Goal: Task Accomplishment & Management: Complete application form

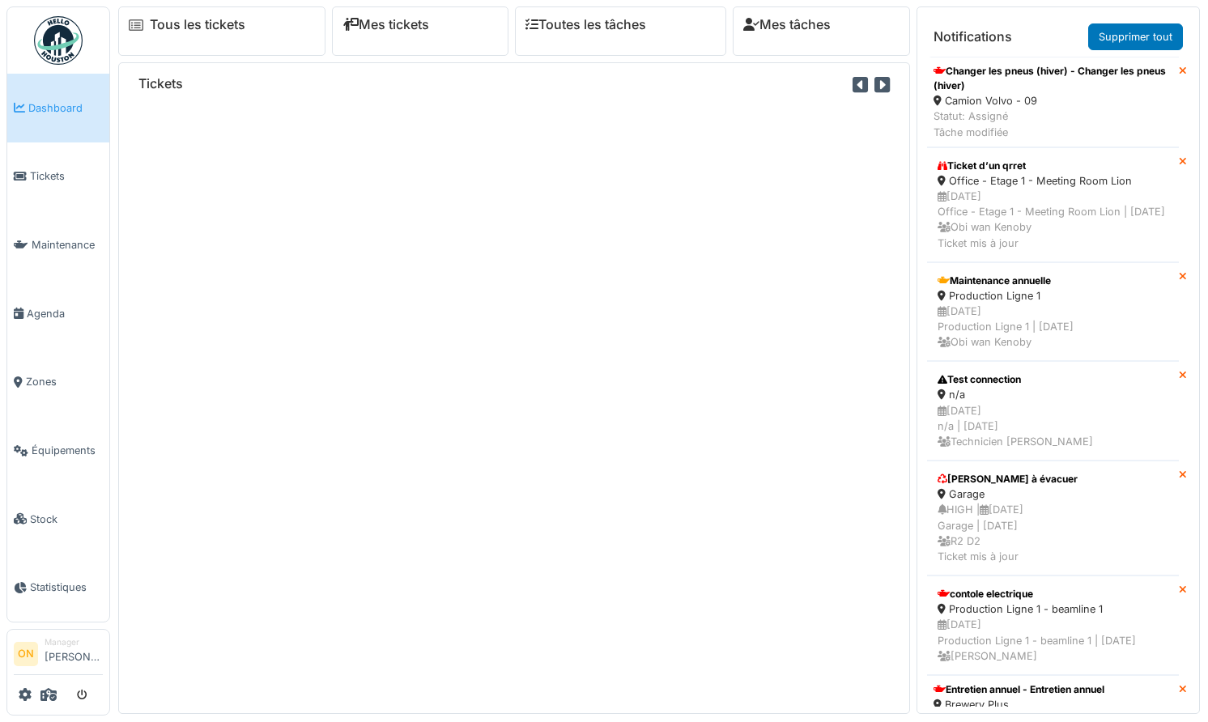
click at [64, 182] on link "Tickets" at bounding box center [58, 177] width 102 height 69
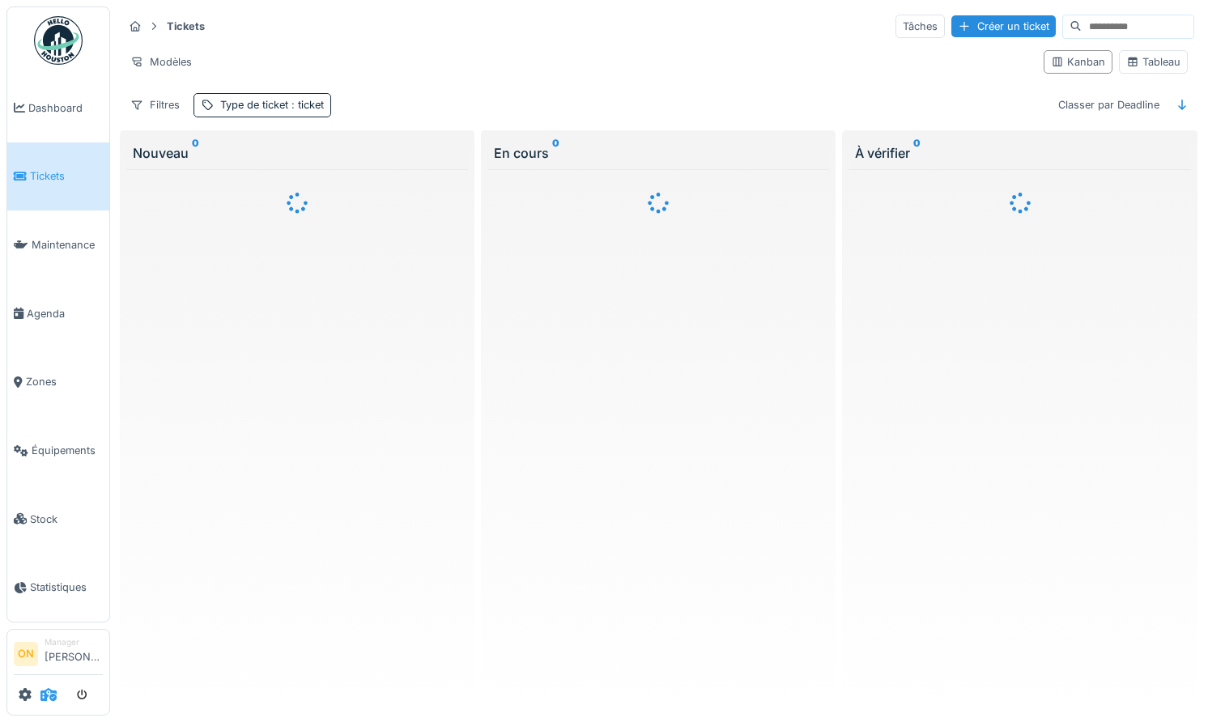
click at [50, 696] on icon at bounding box center [48, 694] width 16 height 13
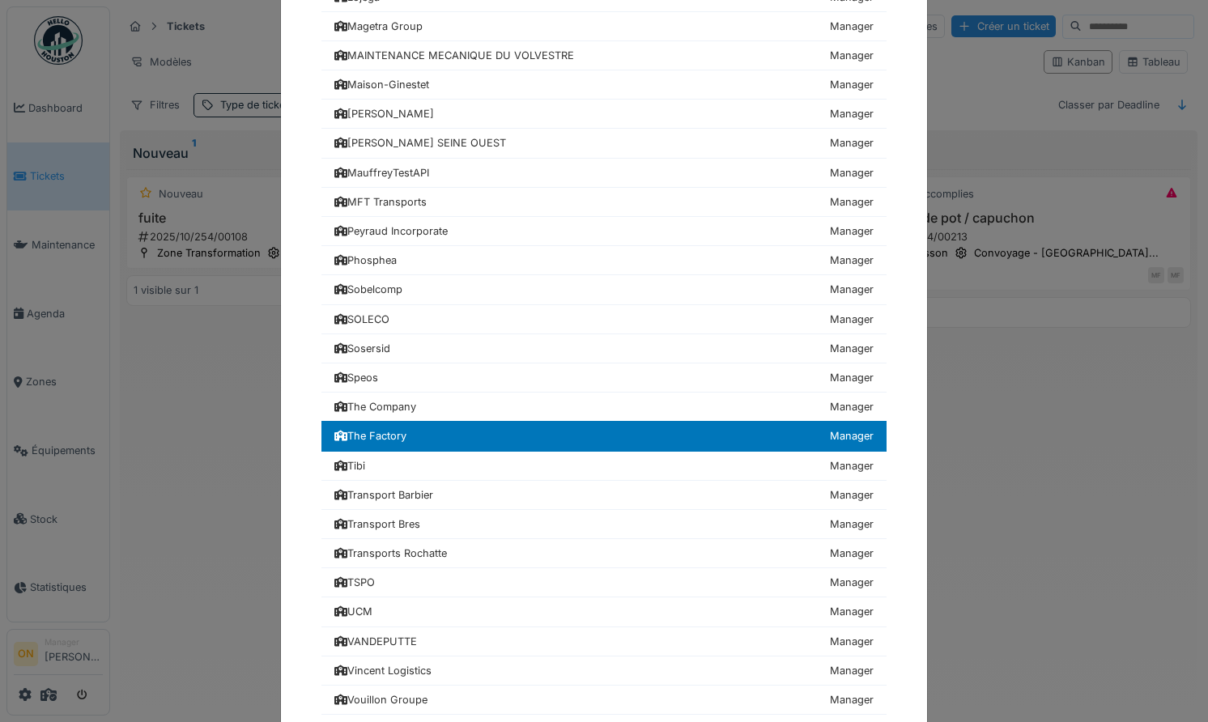
scroll to position [713, 0]
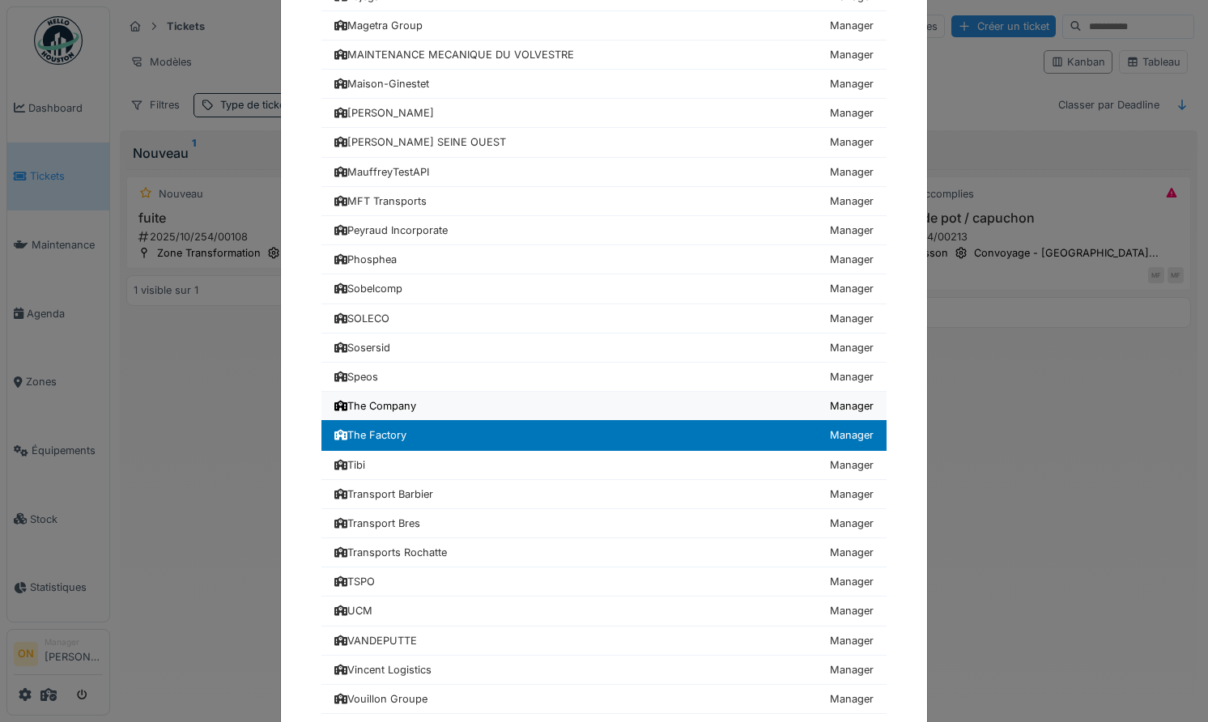
click at [402, 405] on div "The Company" at bounding box center [375, 405] width 82 height 15
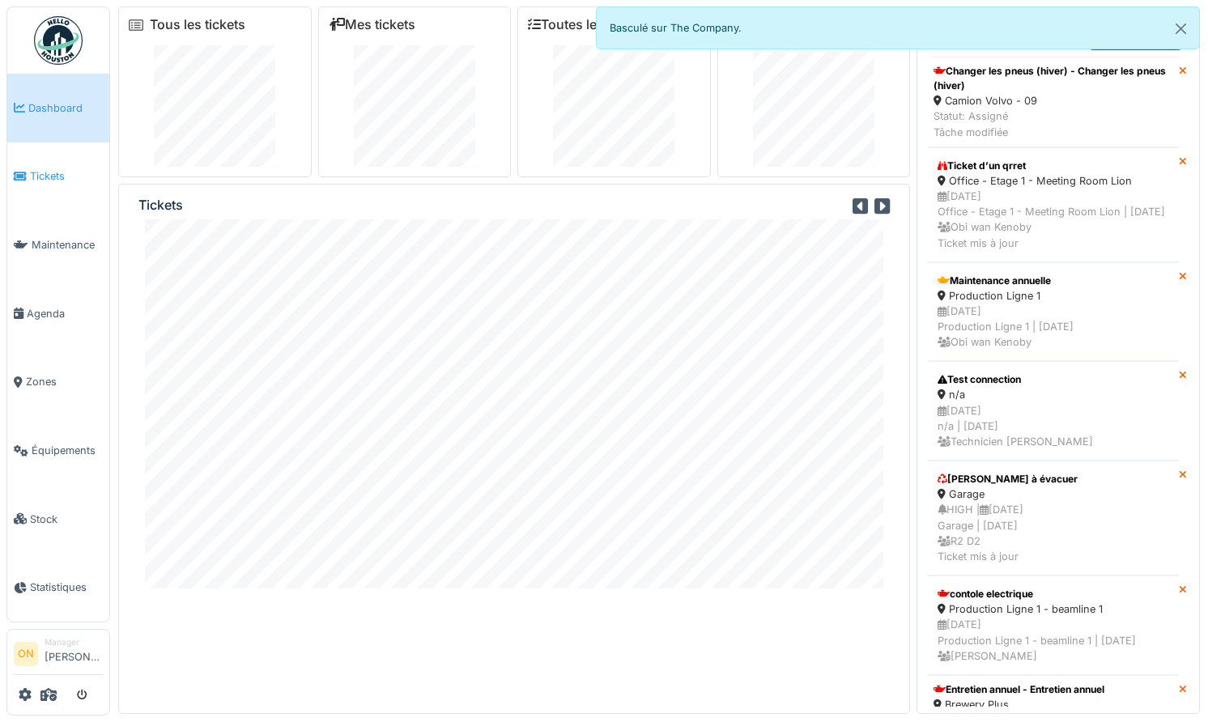
click at [58, 170] on span "Tickets" at bounding box center [66, 175] width 73 height 15
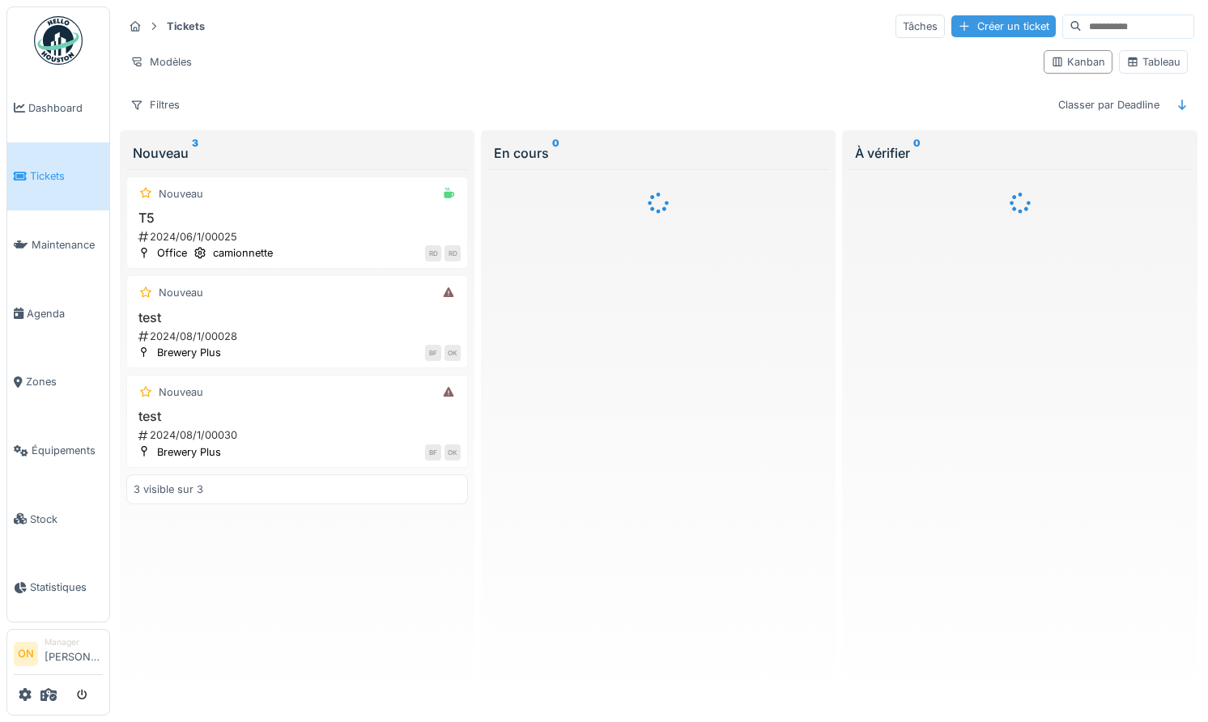
click at [958, 28] on div at bounding box center [964, 26] width 13 height 15
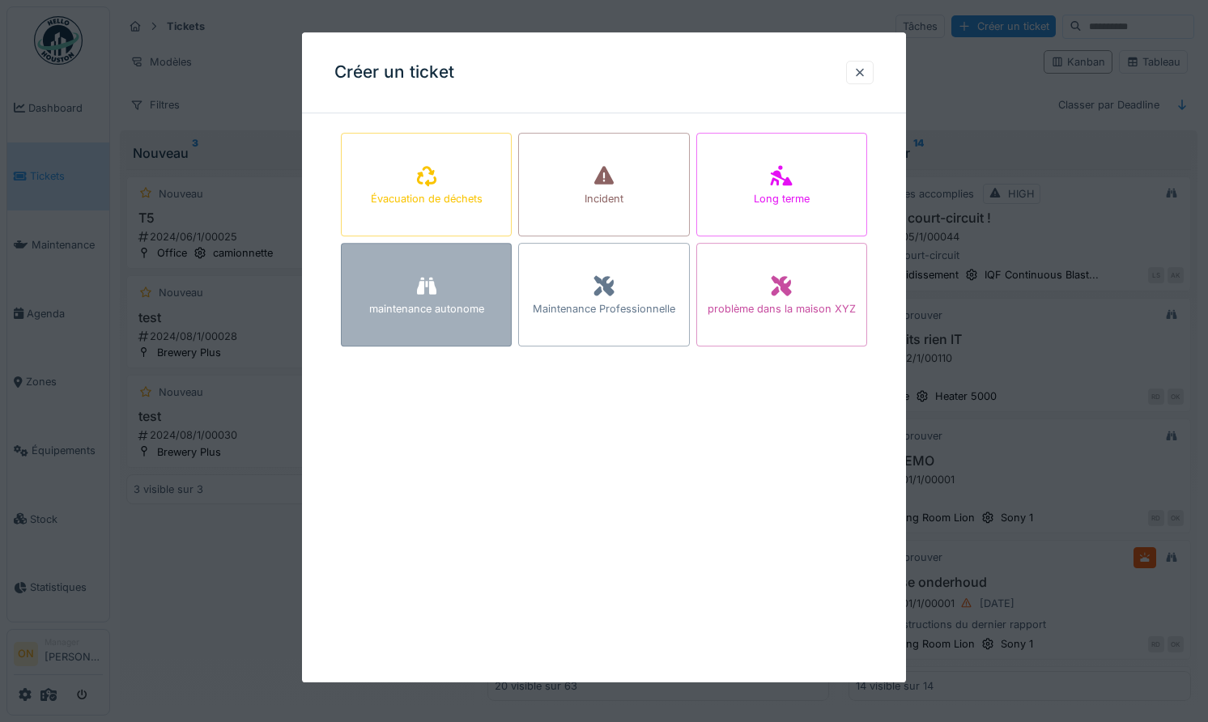
click at [432, 288] on icon at bounding box center [426, 286] width 19 height 17
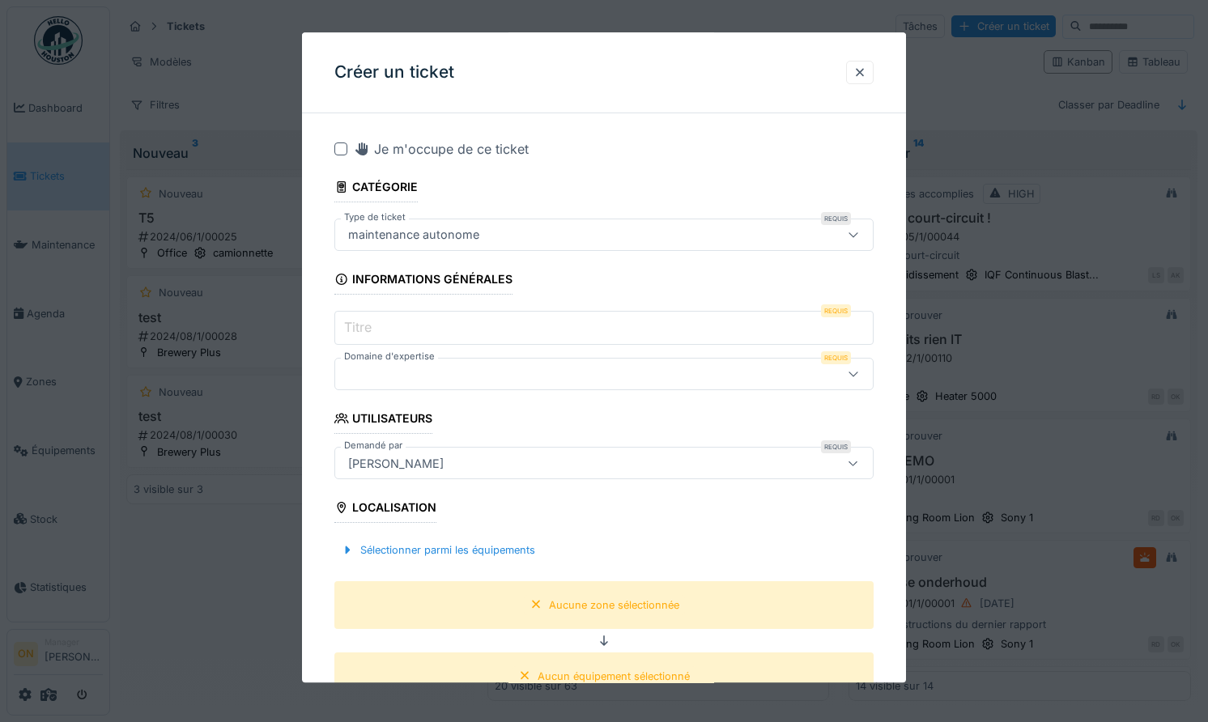
click at [409, 329] on input "Titre" at bounding box center [603, 328] width 539 height 34
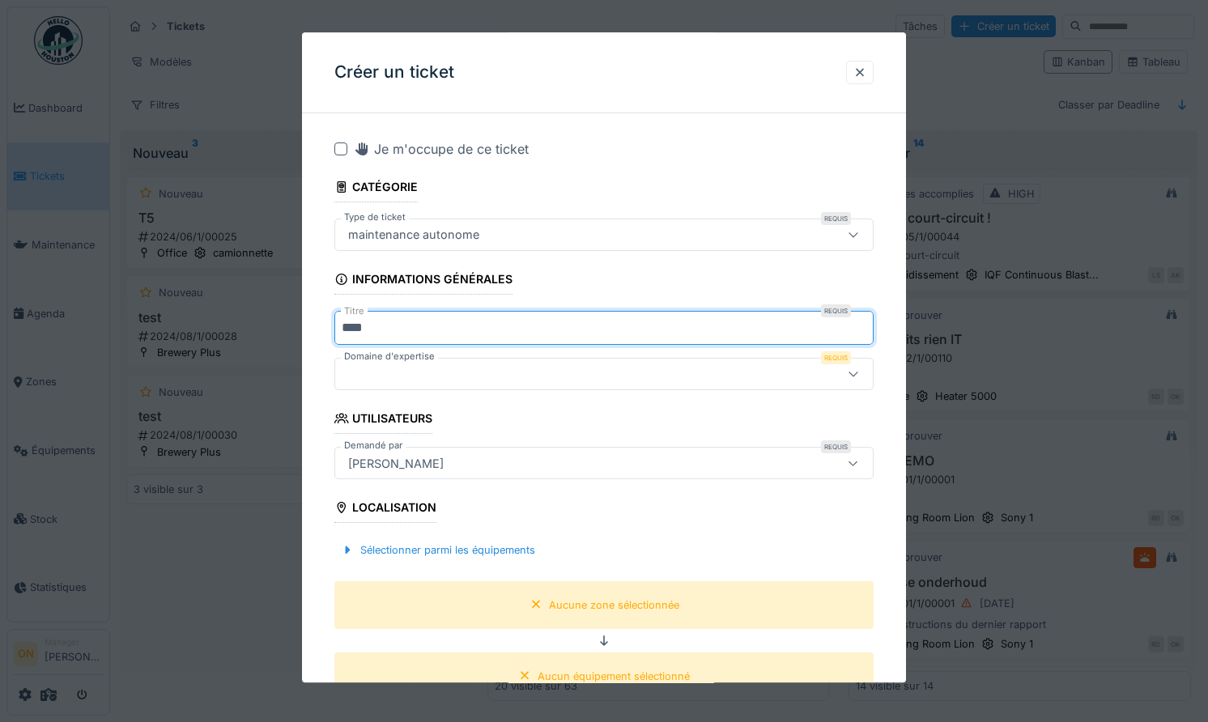
type input "****"
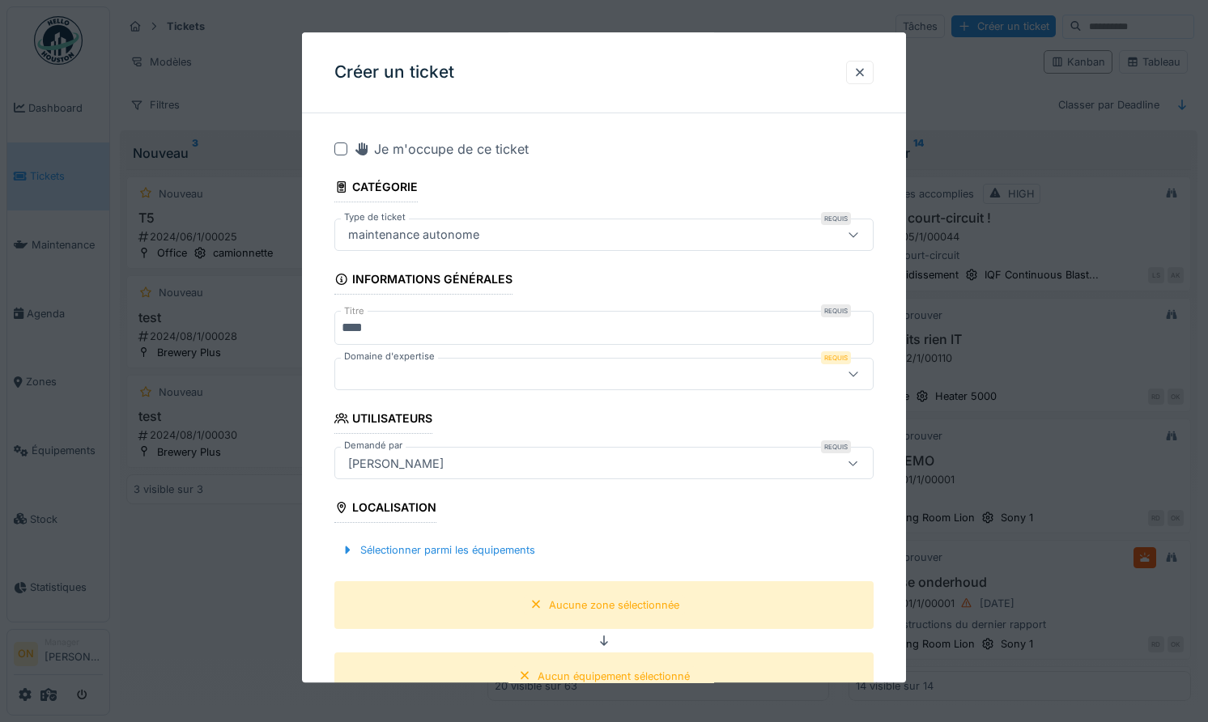
click at [436, 368] on div at bounding box center [571, 374] width 459 height 18
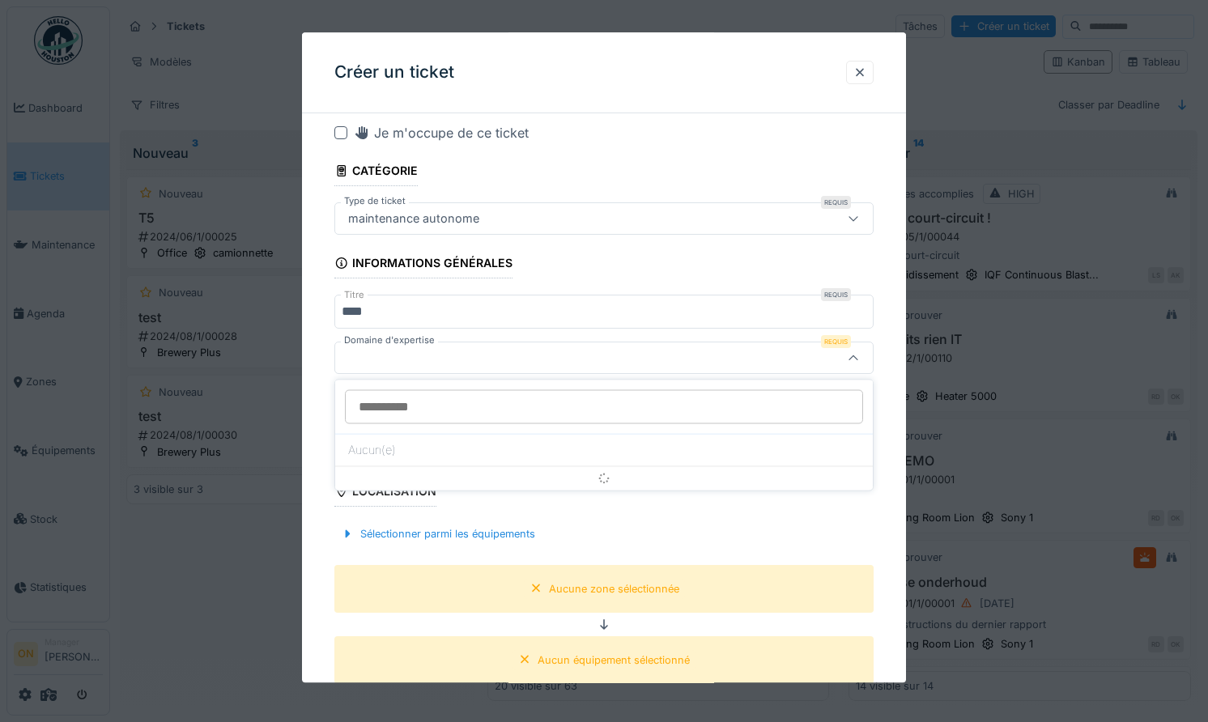
scroll to position [17, 0]
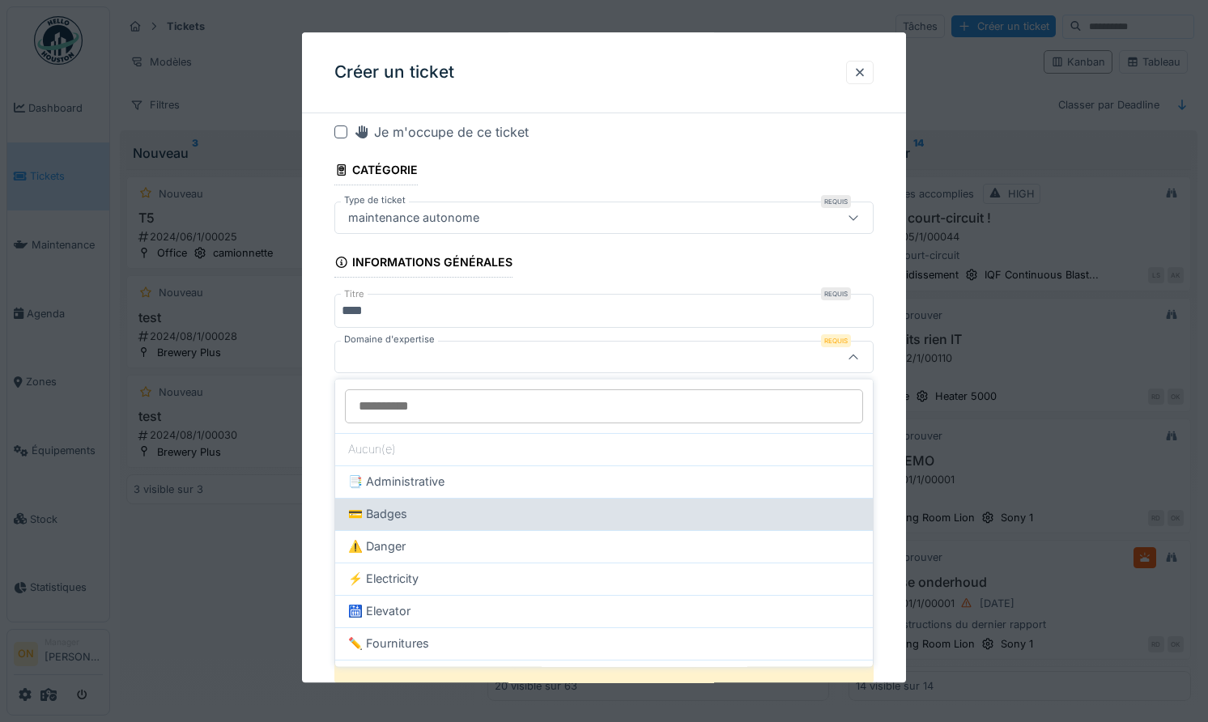
click at [456, 509] on div "💳 Badges" at bounding box center [604, 514] width 512 height 18
type input "**"
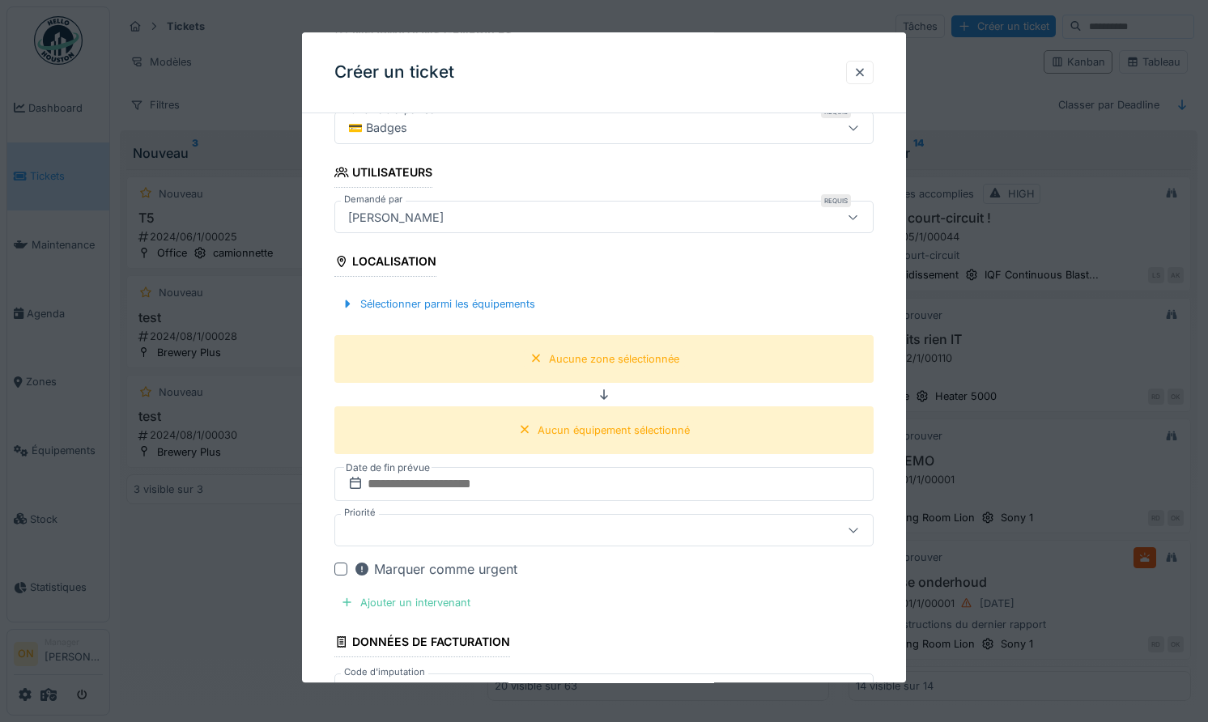
scroll to position [285, 0]
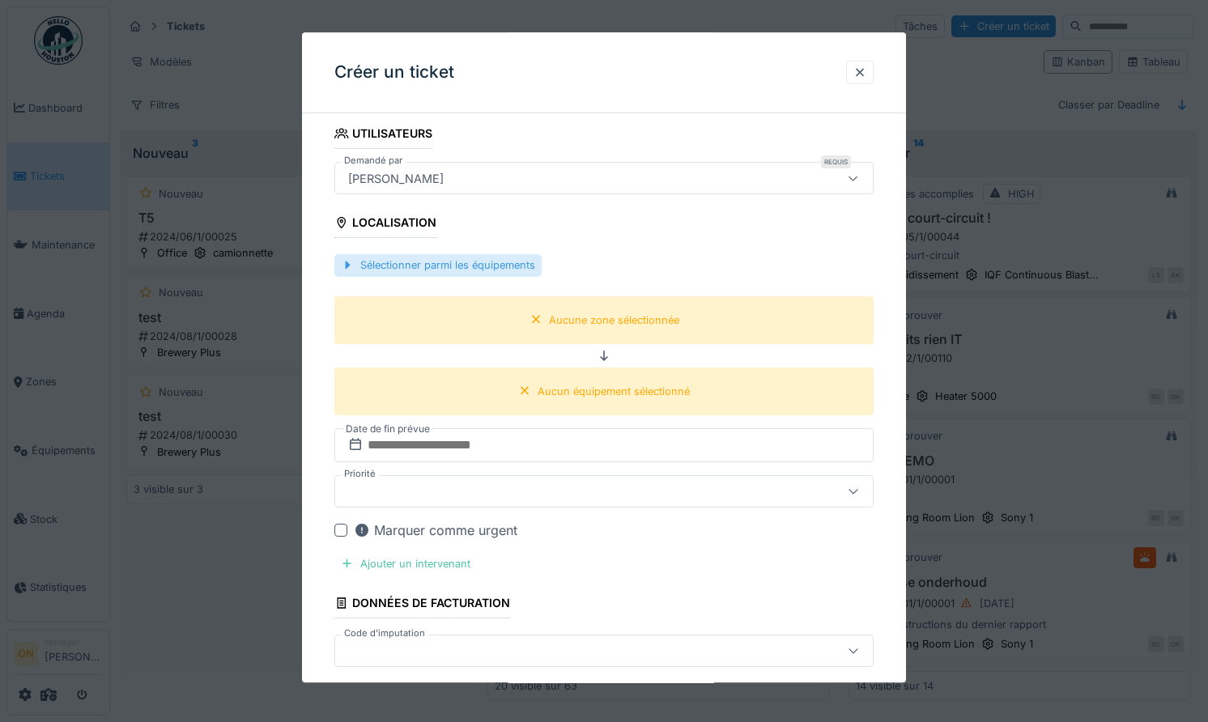
click at [436, 260] on div "Sélectionner parmi les équipements" at bounding box center [437, 266] width 207 height 22
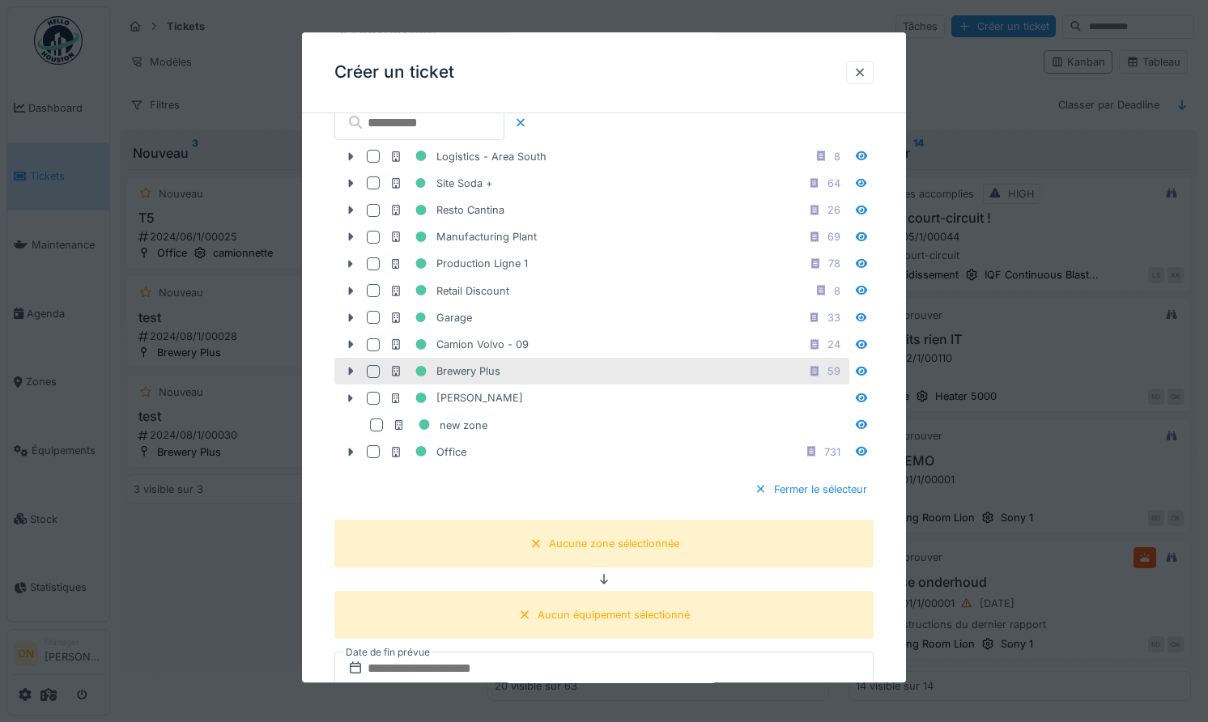
scroll to position [488, 0]
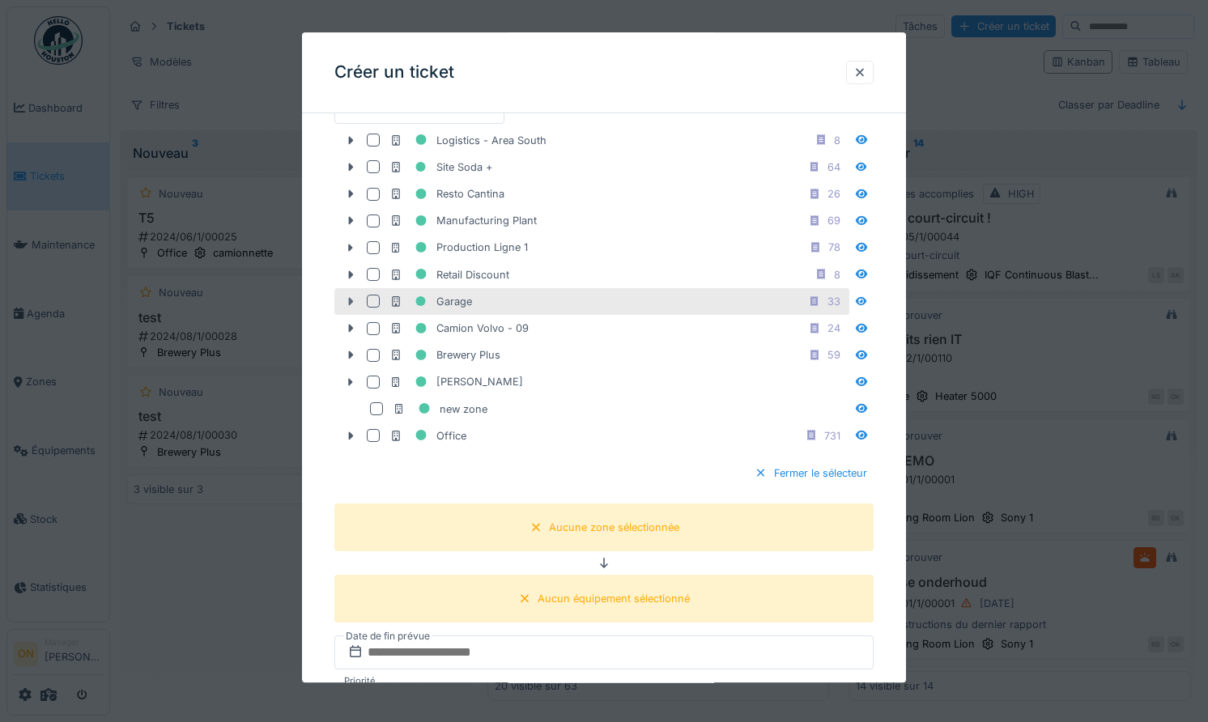
click at [350, 300] on icon at bounding box center [351, 302] width 5 height 8
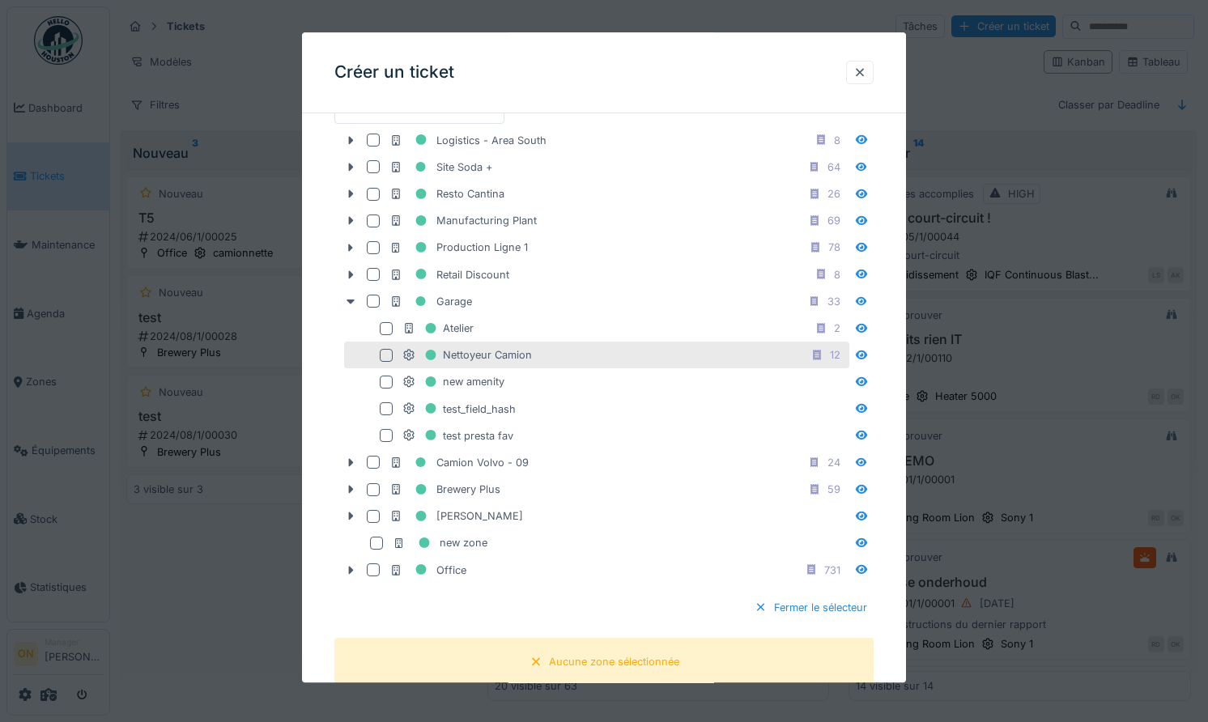
click at [382, 357] on div at bounding box center [386, 355] width 13 height 13
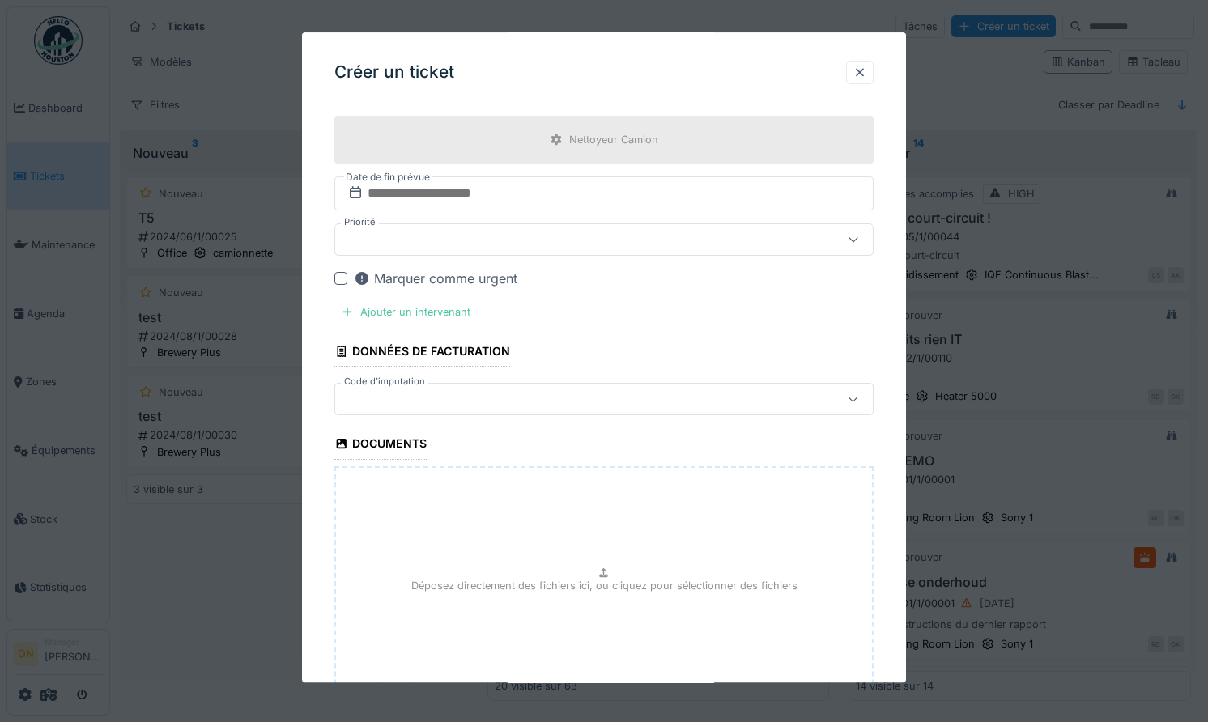
scroll to position [1214, 0]
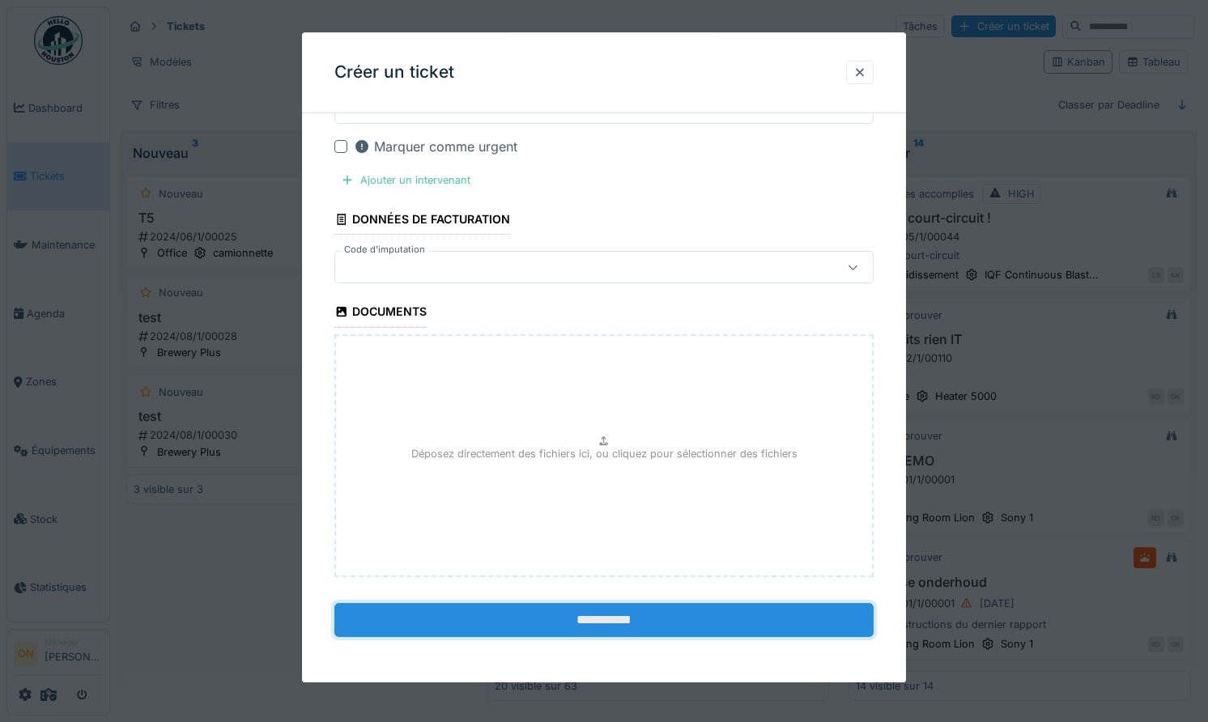
click at [528, 623] on input "**********" at bounding box center [603, 620] width 539 height 34
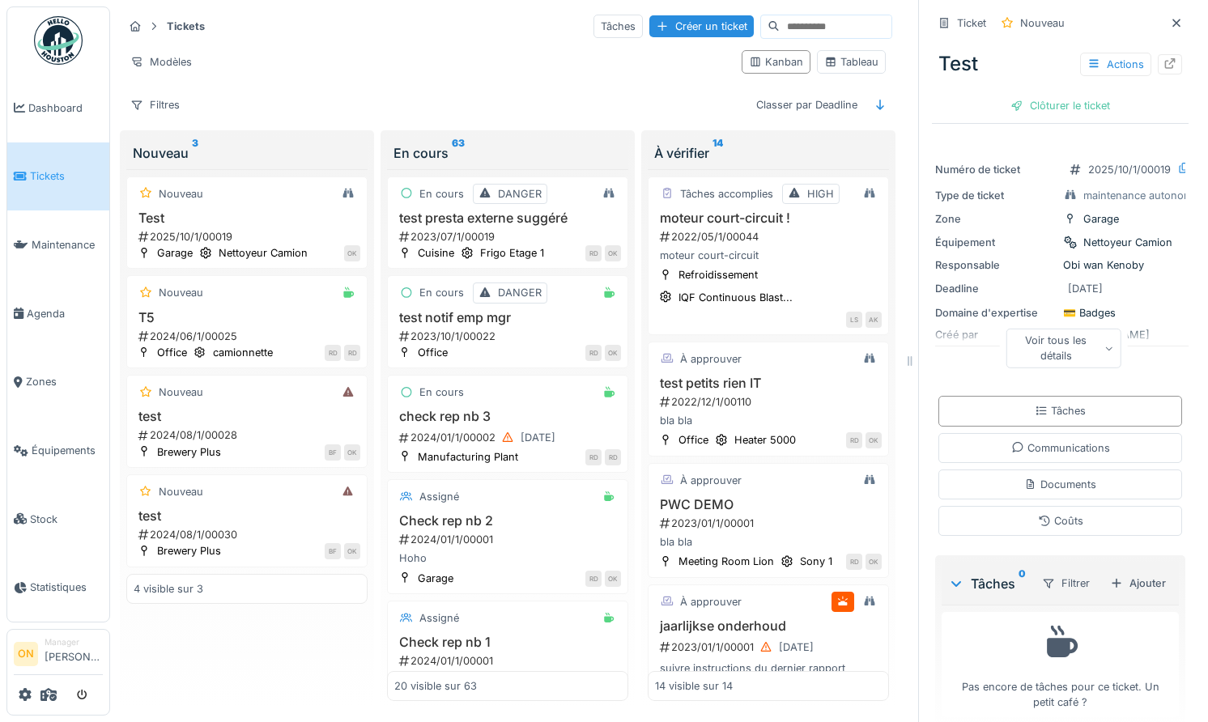
click at [277, 637] on div "Nouveau Test 2025/10/1/00019 Garage Nettoyeur Camion OK Nouveau T5 2024/06/1/00…" at bounding box center [246, 435] width 241 height 533
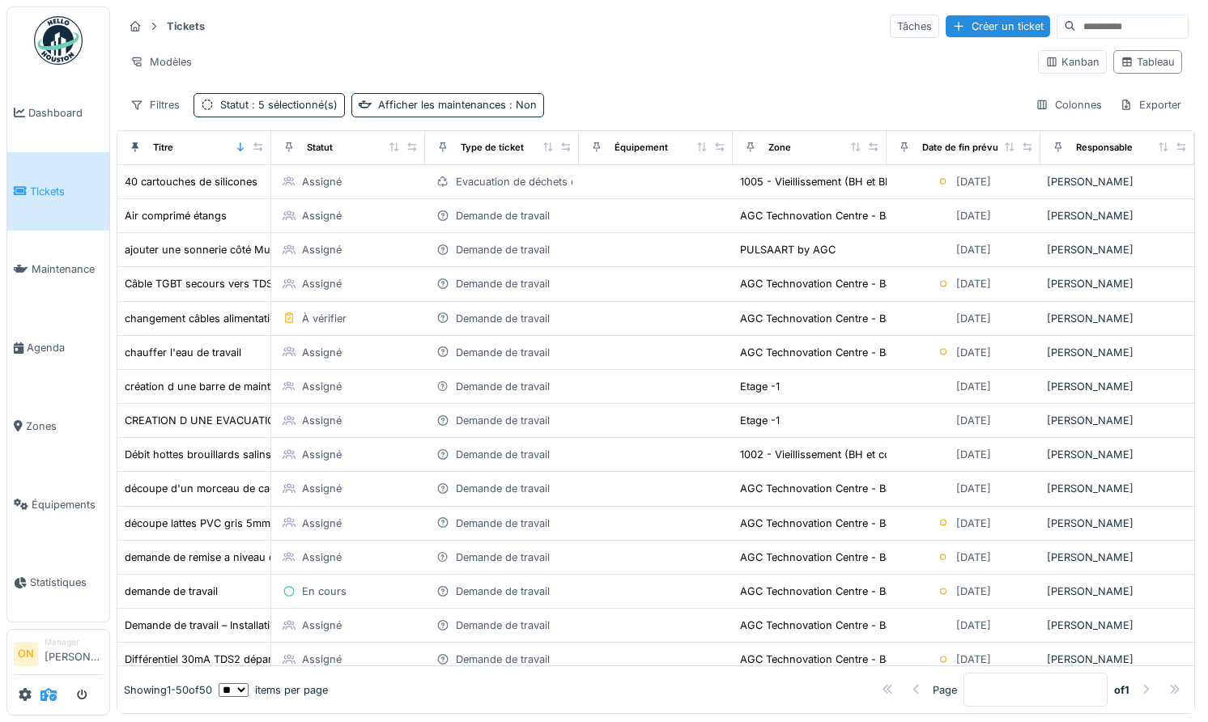
click at [48, 701] on icon at bounding box center [48, 694] width 16 height 13
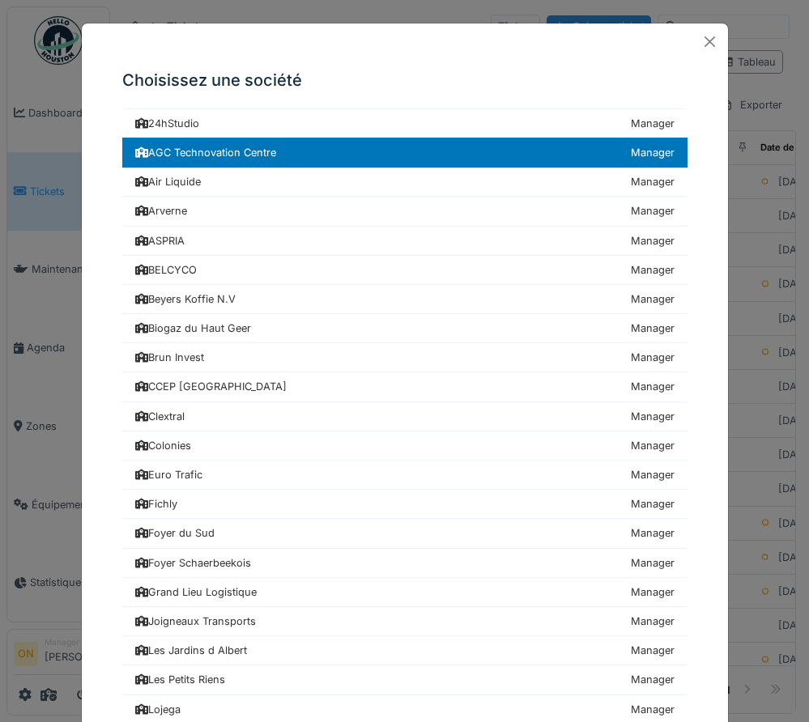
click at [764, 146] on div "Choisissez une société 24hStudio Manager [GEOGRAPHIC_DATA] Manager Air Liquide …" at bounding box center [404, 361] width 809 height 722
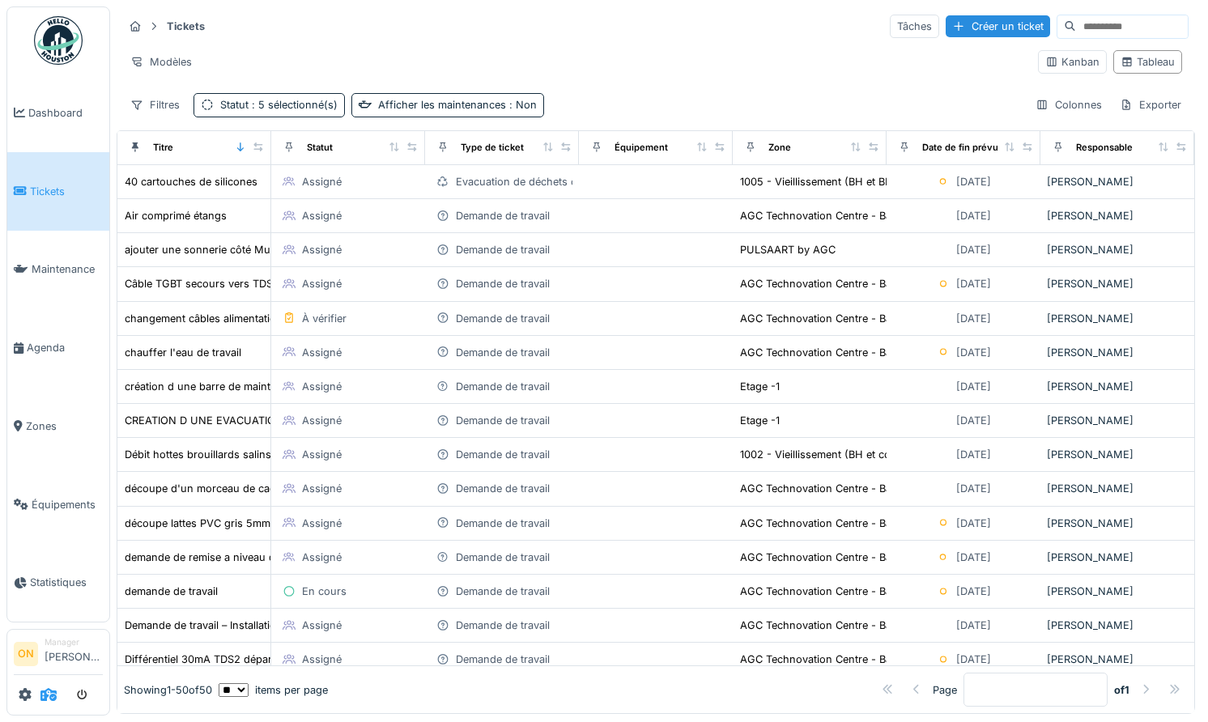
click at [54, 693] on icon at bounding box center [48, 694] width 16 height 13
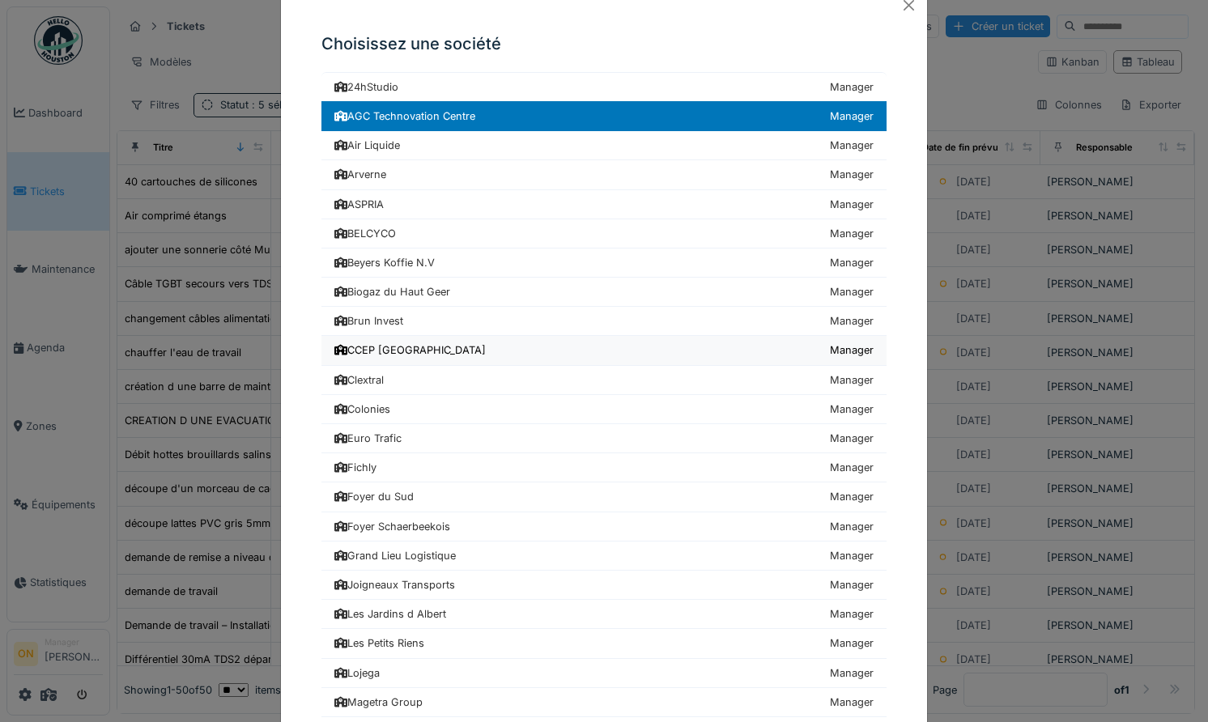
scroll to position [42, 0]
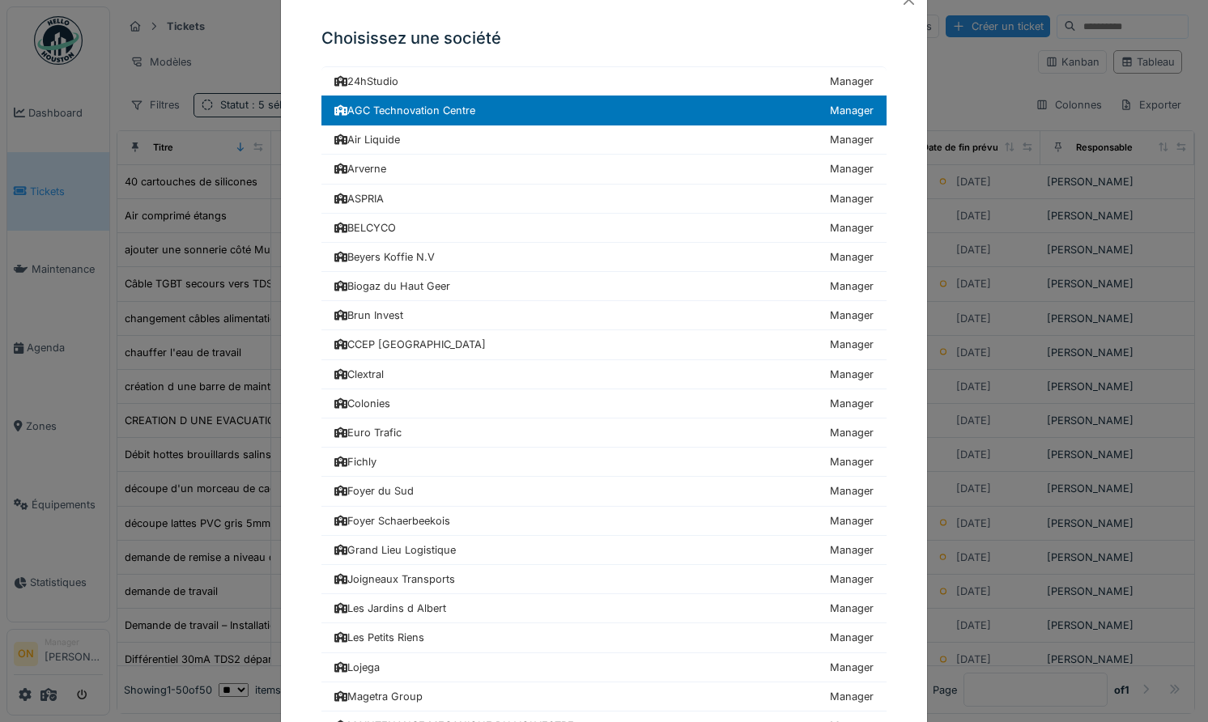
click at [151, 370] on div "Choisissez une société 24hStudio Manager [GEOGRAPHIC_DATA] Manager Air Liquide …" at bounding box center [604, 361] width 1208 height 722
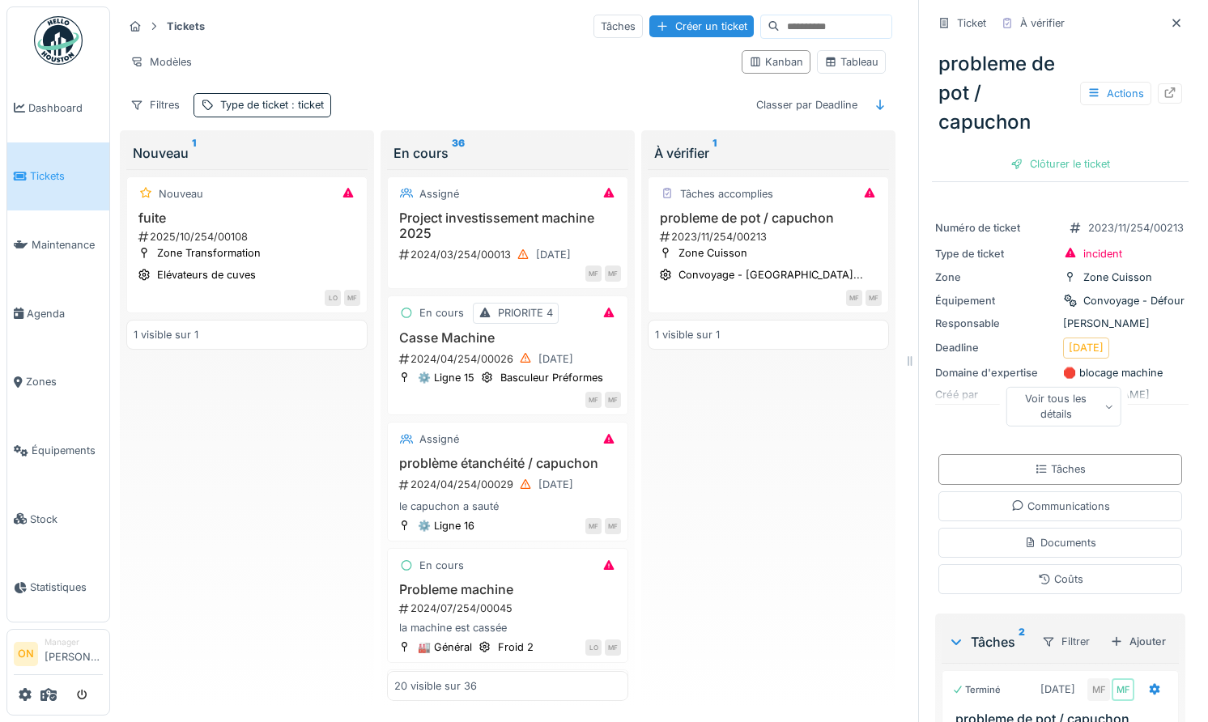
click at [41, 168] on span "Tickets" at bounding box center [66, 175] width 73 height 15
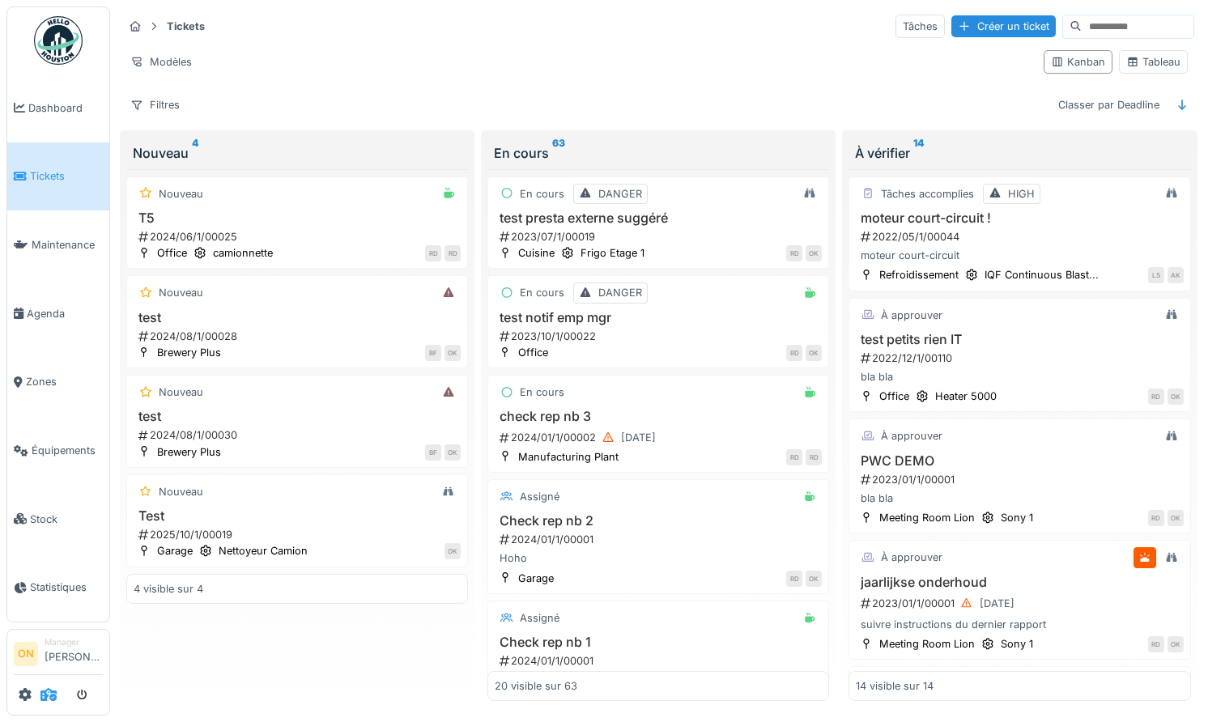
click at [49, 700] on icon at bounding box center [48, 694] width 16 height 13
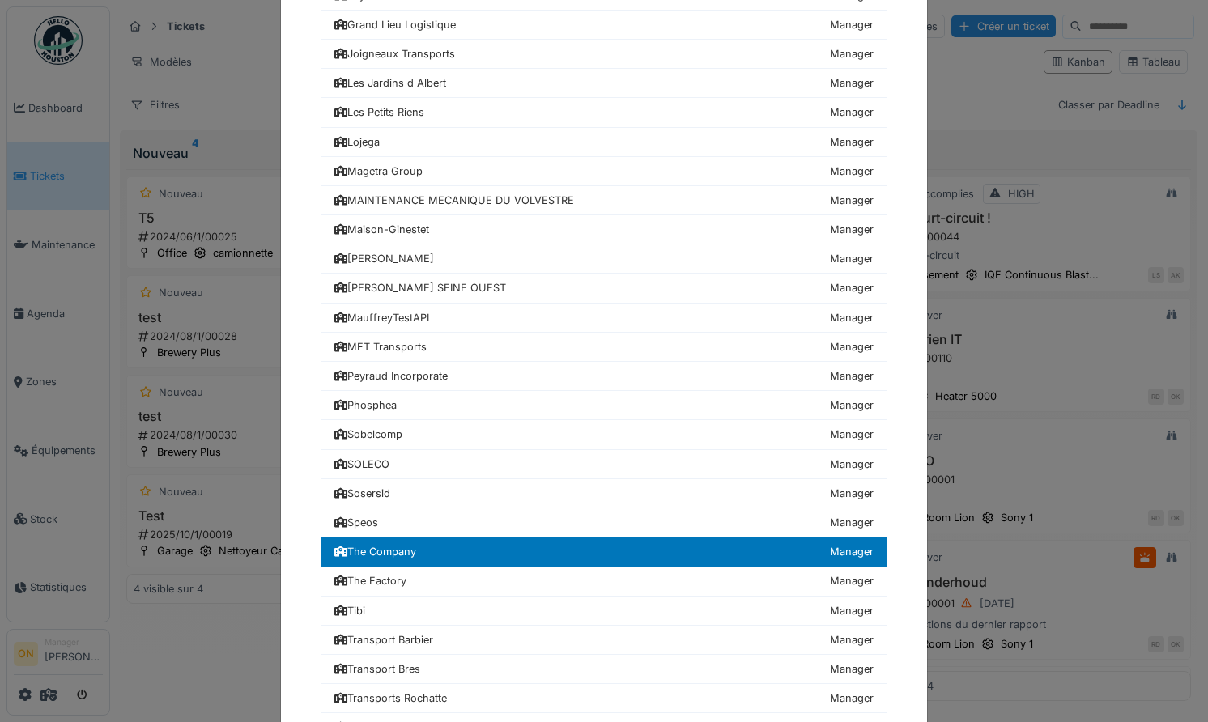
scroll to position [566, 0]
click at [211, 321] on div "Choisissez une société 24hStudio Manager [GEOGRAPHIC_DATA] Manager Air Liquide …" at bounding box center [604, 361] width 1208 height 722
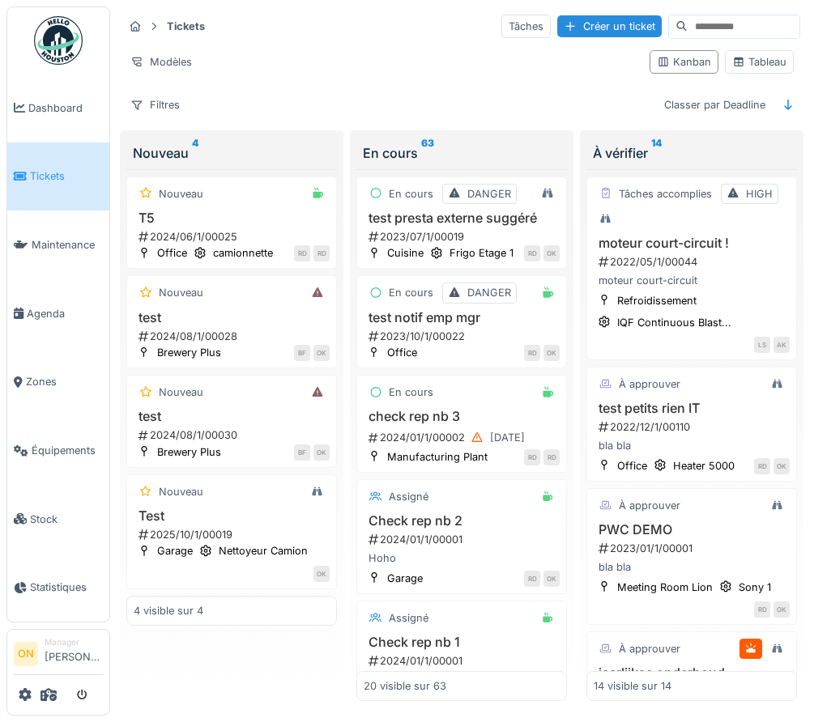
click at [396, 58] on div "Modèles" at bounding box center [379, 61] width 513 height 23
click at [313, 59] on div "Modèles" at bounding box center [379, 61] width 513 height 23
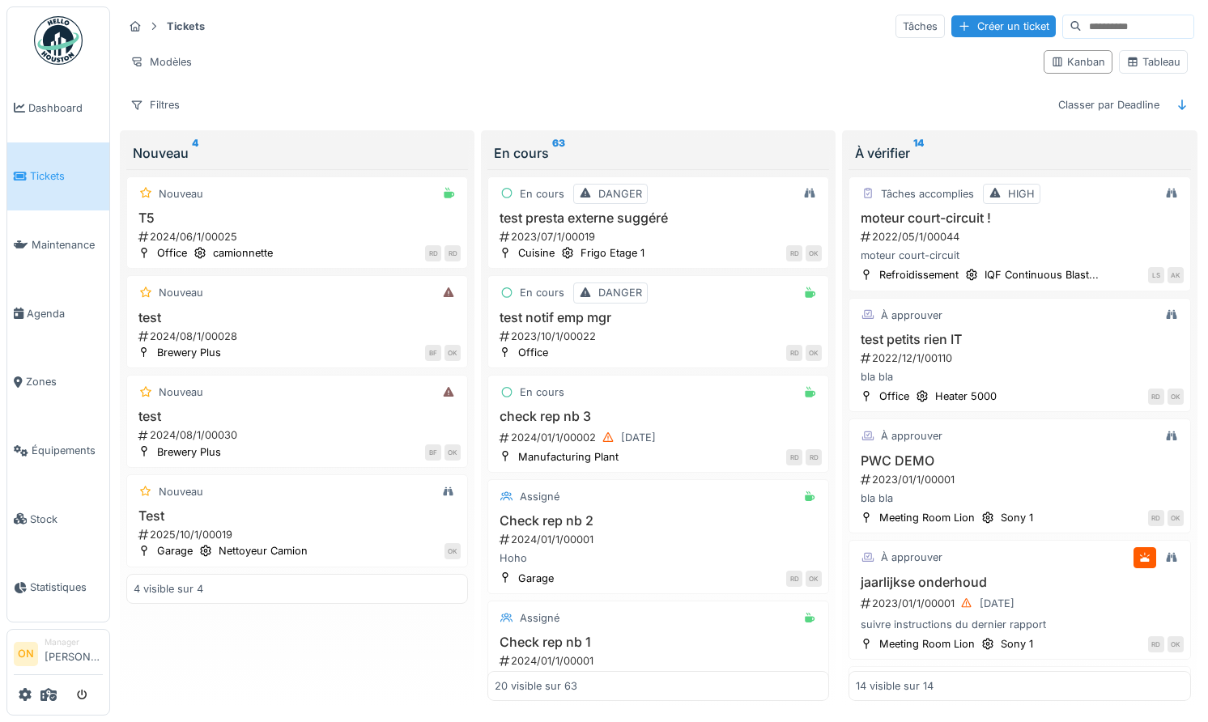
click at [470, 49] on div "Modèles Kanban Tableau" at bounding box center [658, 62] width 1071 height 36
click at [564, 82] on div "Tickets Tâches Créer un ticket Modèles Kanban Tableau Filtres Classer par Deadl…" at bounding box center [659, 64] width 1084 height 117
